Goal: Submit feedback/report problem

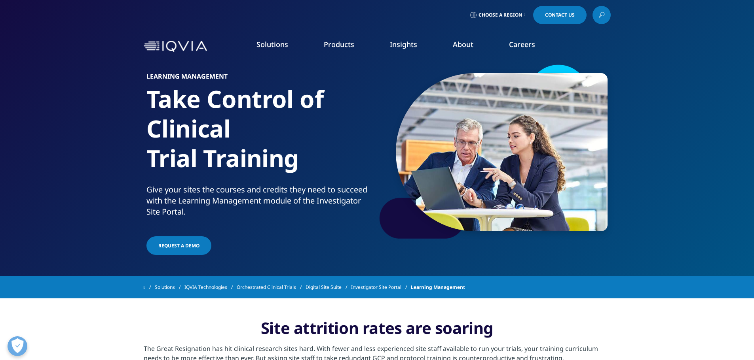
click at [572, 13] on link "Contact Us" at bounding box center [559, 15] width 53 height 18
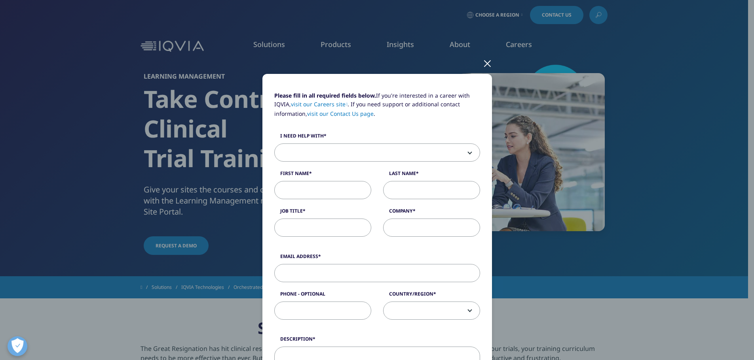
click at [329, 150] on span at bounding box center [377, 153] width 205 height 18
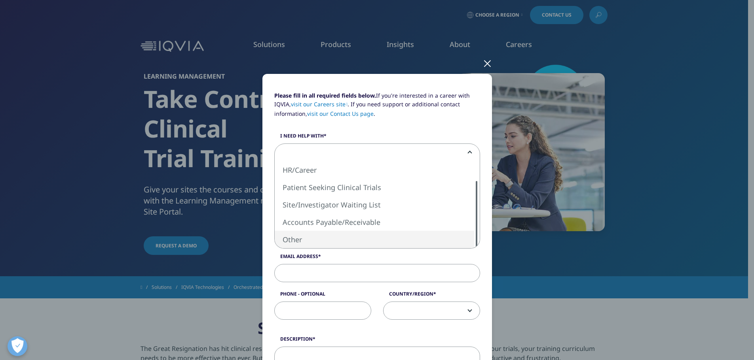
select select "Other"
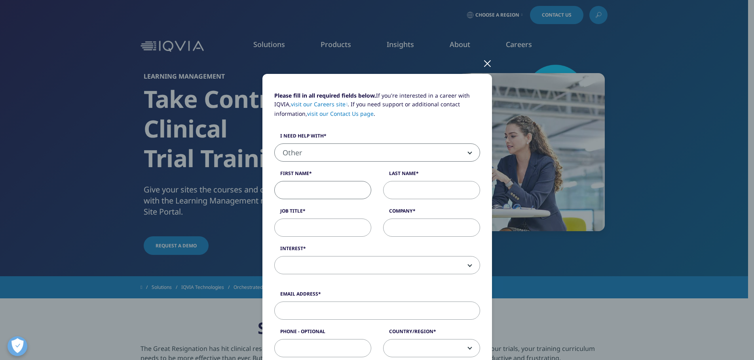
click at [313, 190] on input "First Name" at bounding box center [322, 190] width 97 height 18
type input "[PERSON_NAME]"
type input "c"
type input "[PERSON_NAME]"
type input "RN/RC"
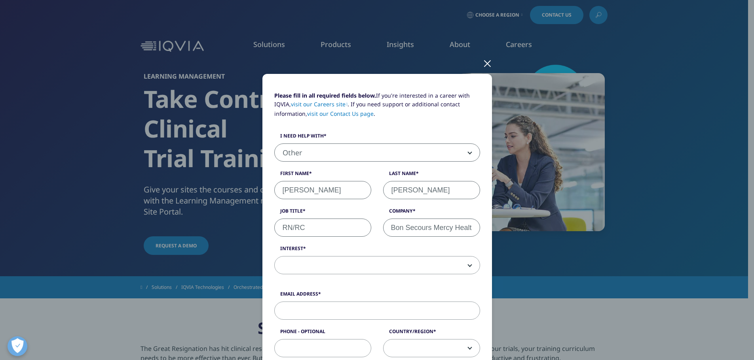
scroll to position [0, 4]
type input "Bon Secours Mercy Health"
click at [461, 262] on span at bounding box center [377, 266] width 205 height 18
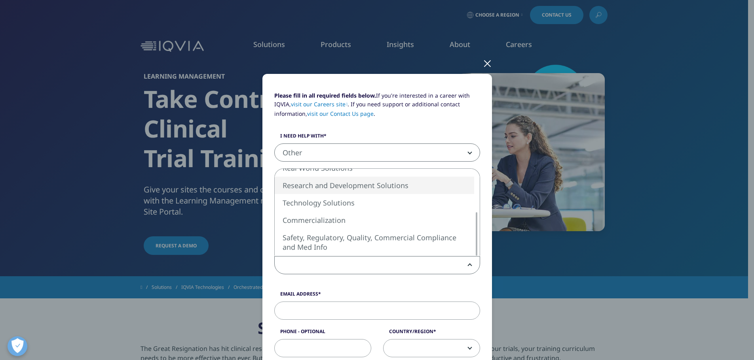
select select "Research and Development Solutions"
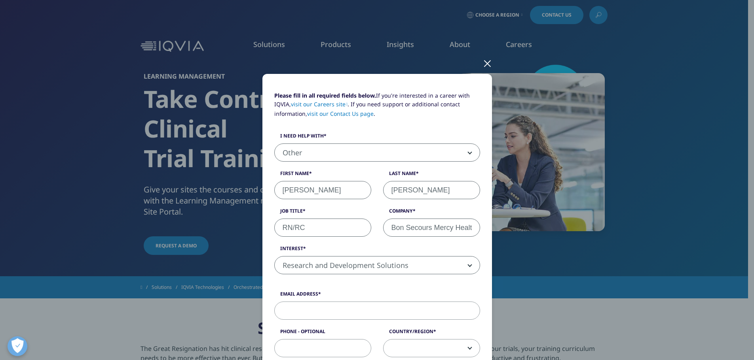
click at [360, 312] on input "Email Address" at bounding box center [377, 311] width 206 height 18
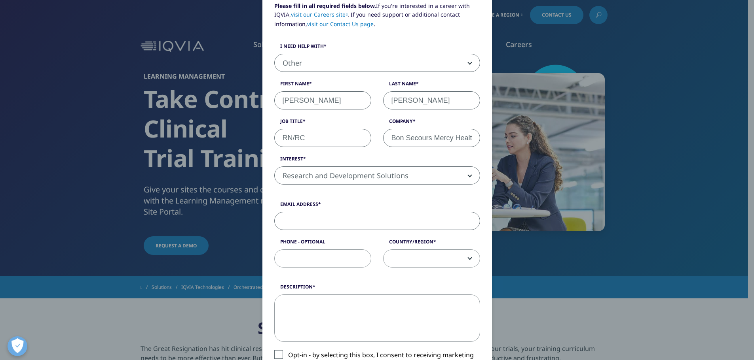
scroll to position [237, 0]
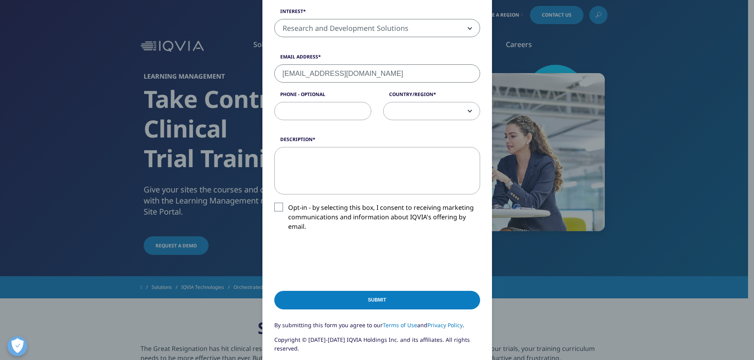
type input "[EMAIL_ADDRESS][DOMAIN_NAME]"
type input "[PHONE_NUMBER]"
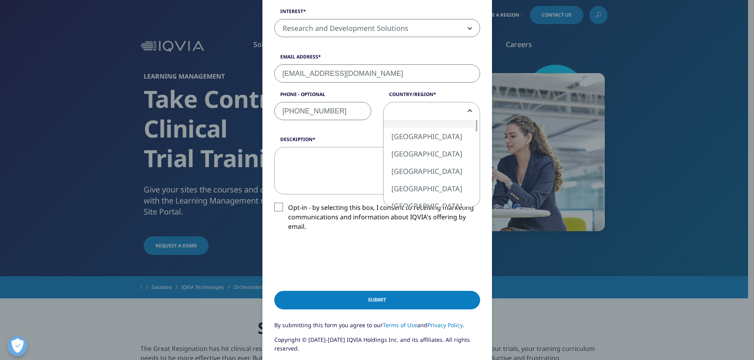
click at [402, 107] on span at bounding box center [431, 111] width 96 height 18
select select "[GEOGRAPHIC_DATA]"
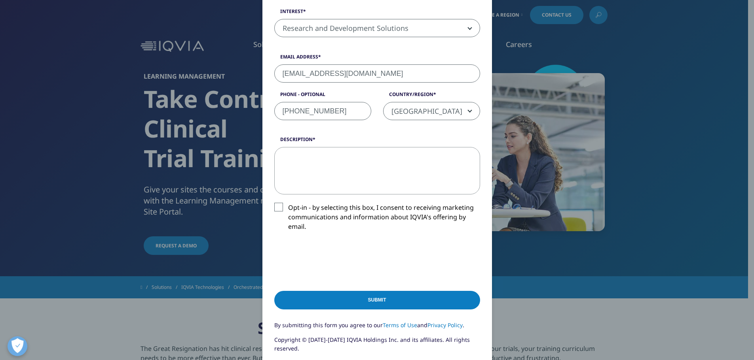
click at [327, 153] on textarea "Description" at bounding box center [377, 170] width 206 height 47
paste textarea "[URL][DOMAIN_NAME]"
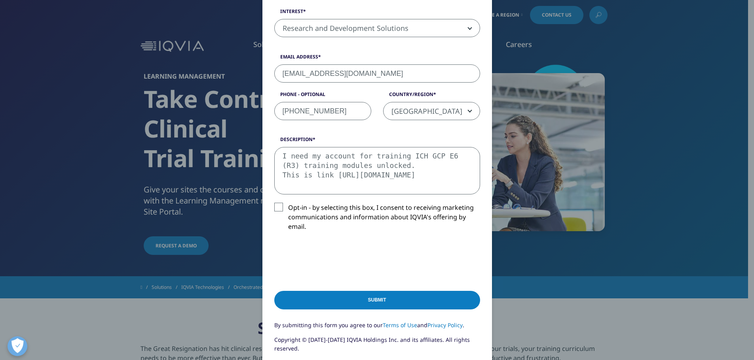
scroll to position [5, 0]
type textarea "I need my account for training ICH GCP E6 (R3) training modules unlocked. This …"
click at [405, 299] on input "Submit" at bounding box center [377, 300] width 206 height 19
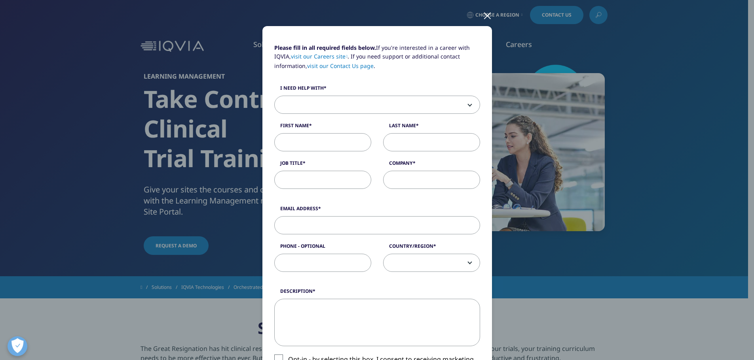
scroll to position [0, 0]
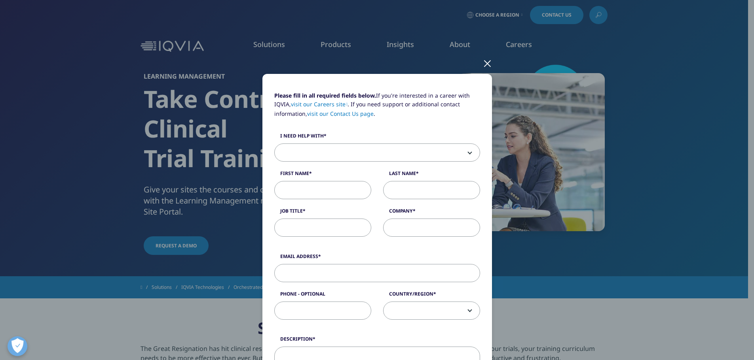
click at [487, 63] on div at bounding box center [487, 63] width 9 height 22
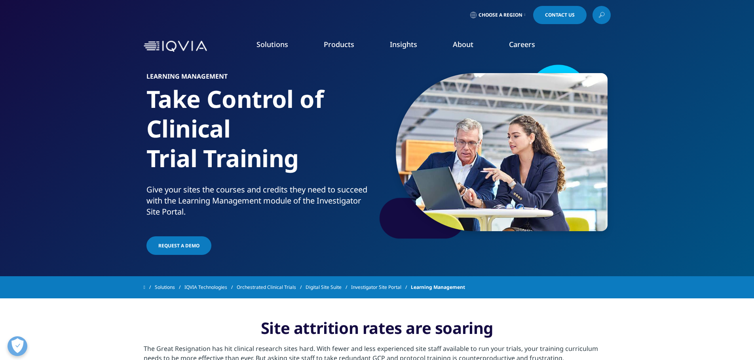
click at [545, 15] on span "Contact Us" at bounding box center [560, 15] width 30 height 5
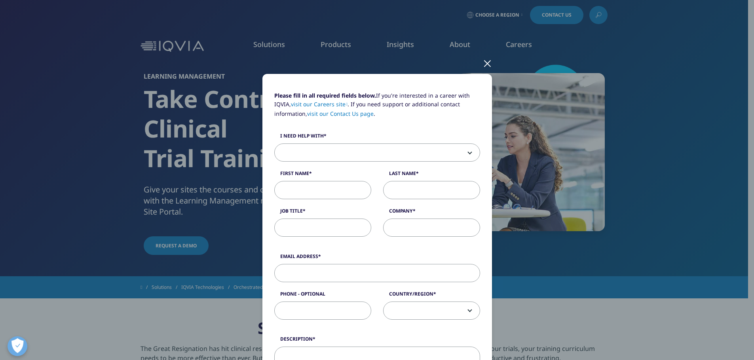
click at [333, 115] on link "visit our Contact Us page" at bounding box center [340, 114] width 66 height 8
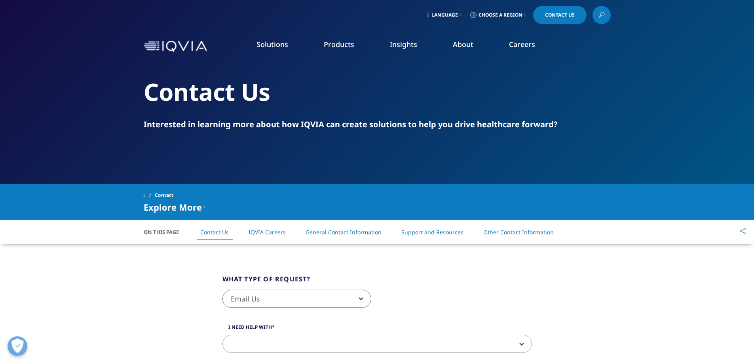
click at [321, 299] on span "Email Us" at bounding box center [297, 299] width 148 height 18
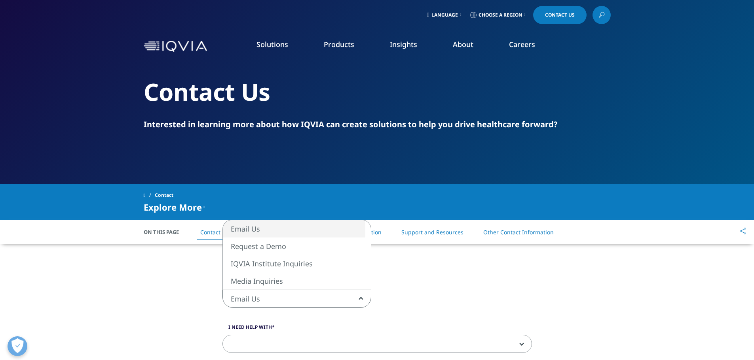
click at [461, 291] on div "Email Us Request a Demo IQVIA Institute Inquiries Media Inquiries Email Us" at bounding box center [376, 303] width 321 height 27
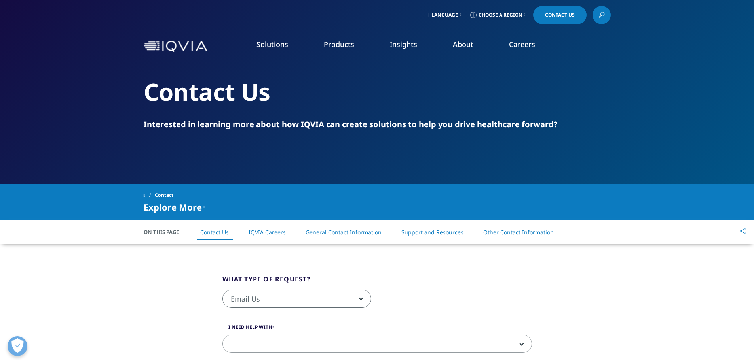
click at [429, 232] on link "Support and Resources" at bounding box center [432, 233] width 62 height 8
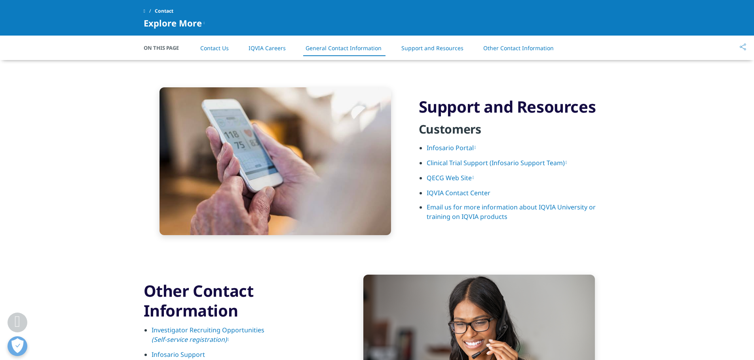
scroll to position [1001, 0]
click at [478, 163] on link "Clinical Trial Support (Infosario Support Team)" at bounding box center [496, 163] width 140 height 9
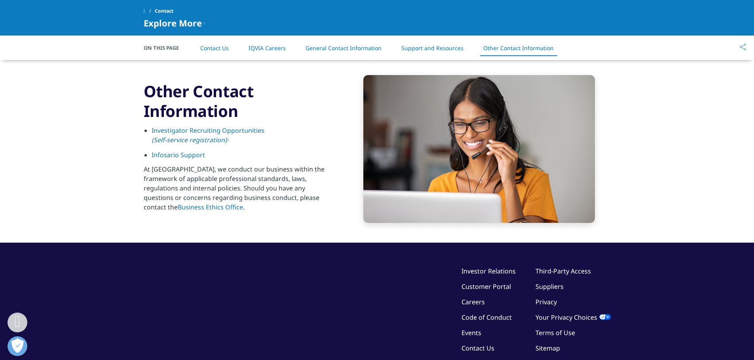
scroll to position [1287, 0]
